Goal: Information Seeking & Learning: Learn about a topic

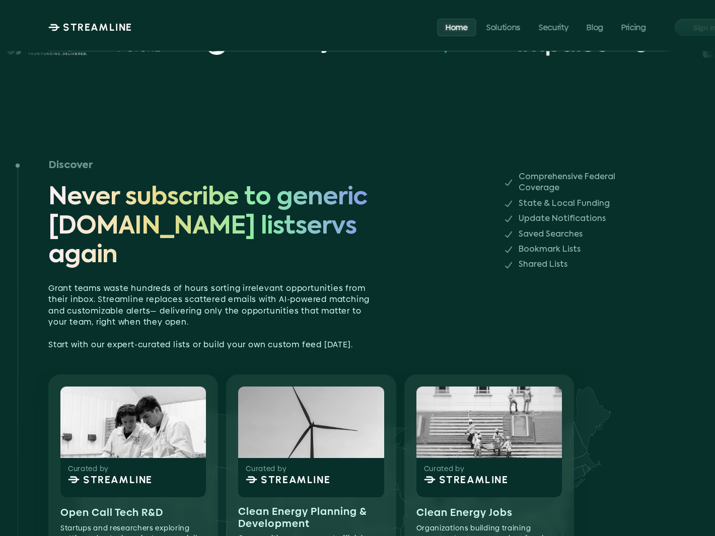
scroll to position [548, 0]
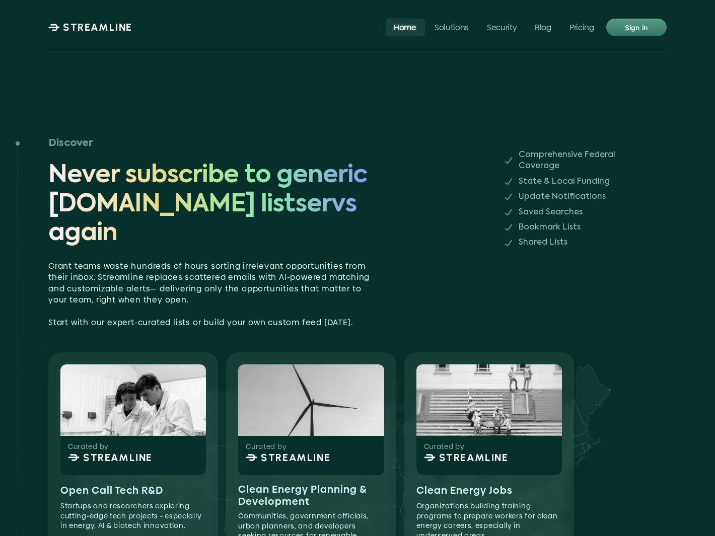
drag, startPoint x: 636, startPoint y: 217, endPoint x: 635, endPoint y: 202, distance: 15.6
click at [637, 210] on div "Comprehensive Federal Coverage State & Local Funding Update Notifications Saved…" at bounding box center [579, 198] width 150 height 99
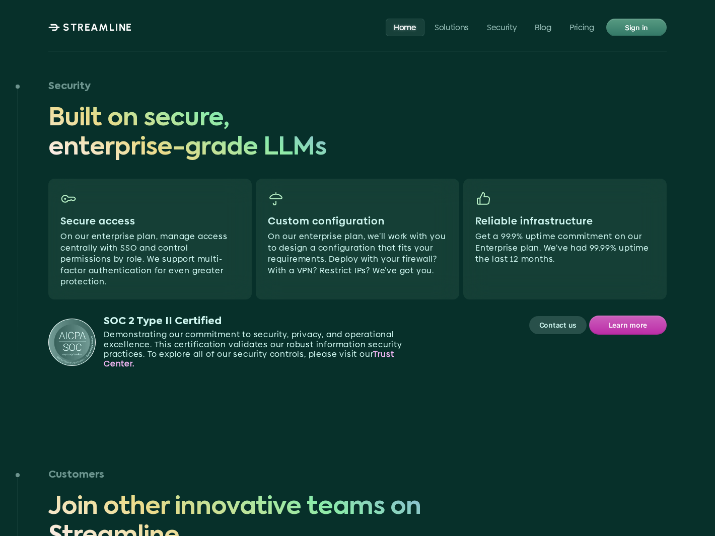
scroll to position [4666, 0]
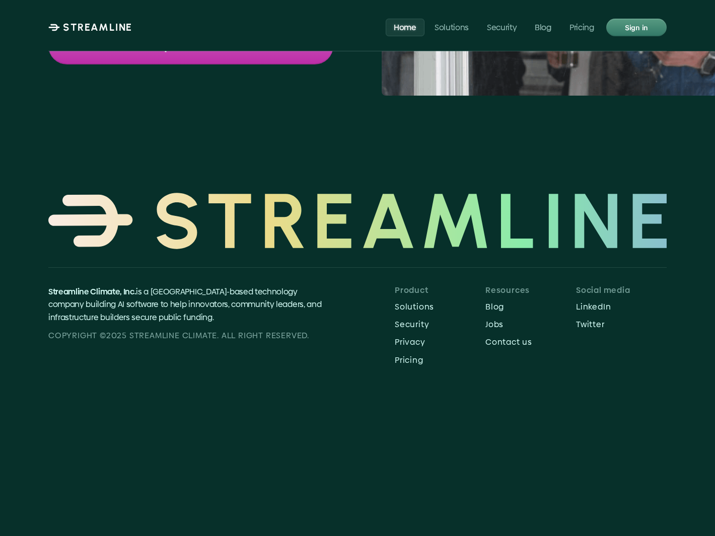
click at [417, 337] on p "Privacy" at bounding box center [440, 342] width 91 height 10
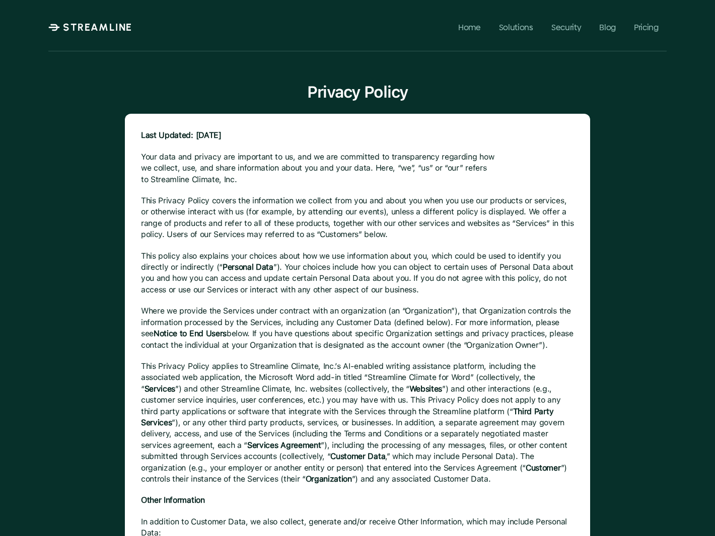
click at [448, 63] on div "Privacy Policy Last Updated: [DATE] Your data and privacy are important to us, …" at bounding box center [357, 268] width 715 height 536
